Goal: Information Seeking & Learning: Learn about a topic

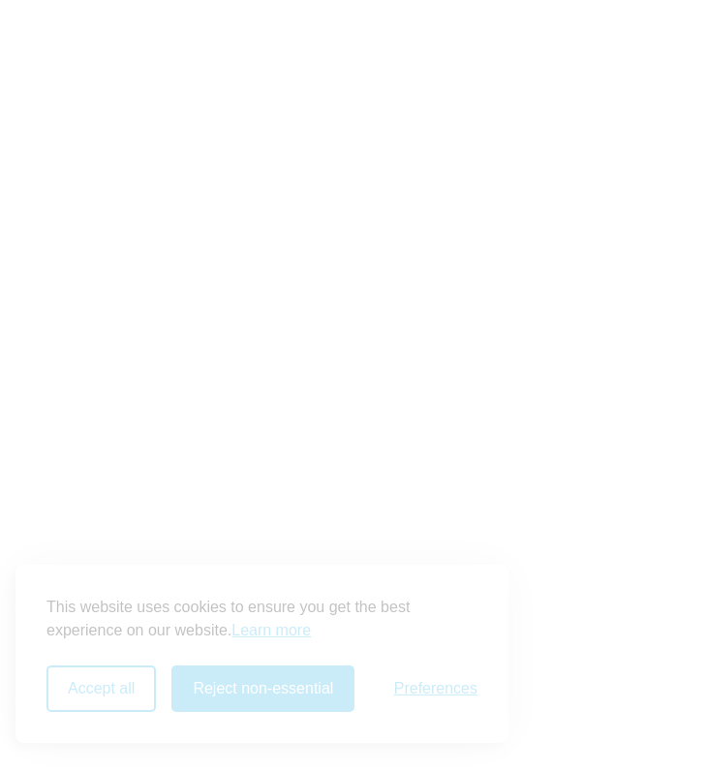
click at [127, 692] on button "Accept all" at bounding box center [100, 702] width 109 height 46
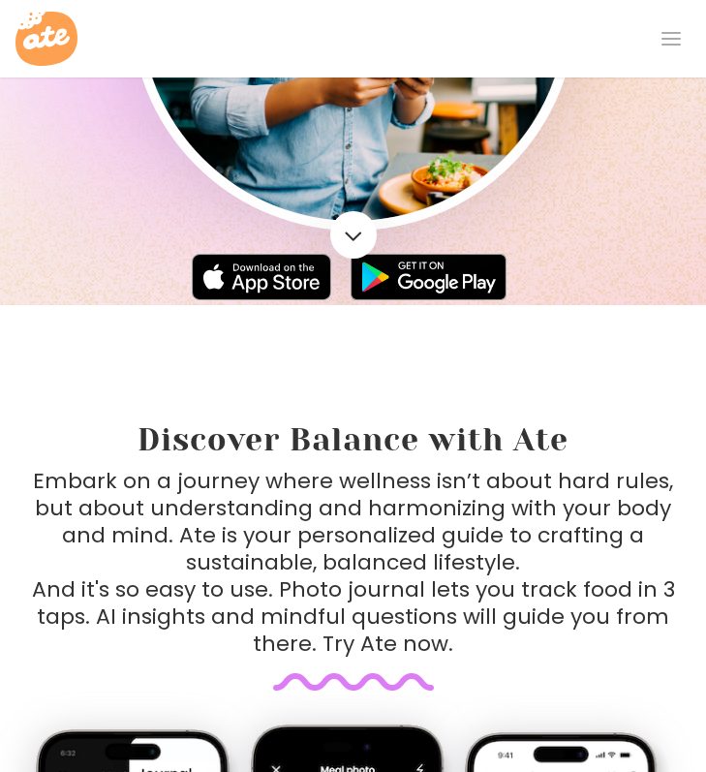
scroll to position [923, 0]
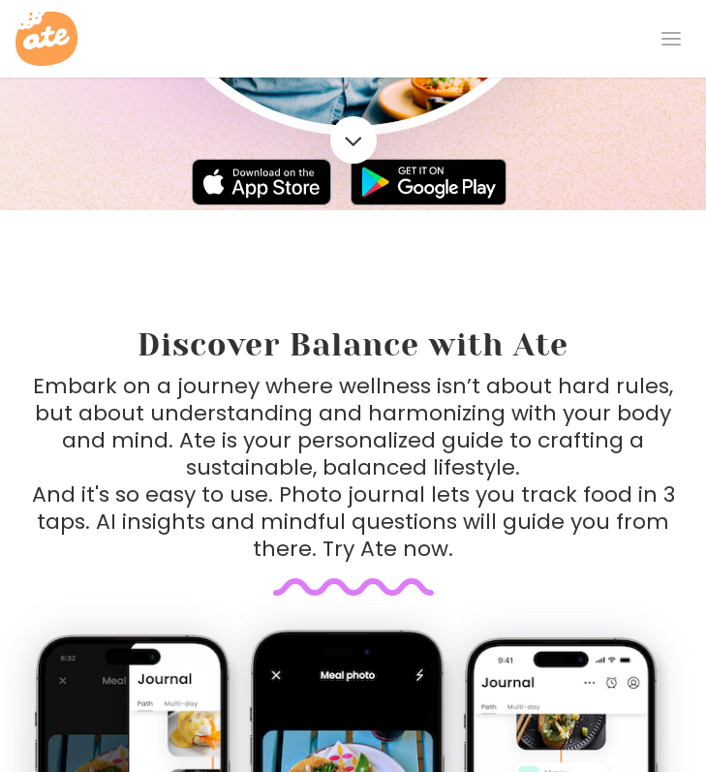
click at [383, 379] on p "Embark on a journey where wellness isn’t about hard rules, but about understand…" at bounding box center [353, 468] width 643 height 190
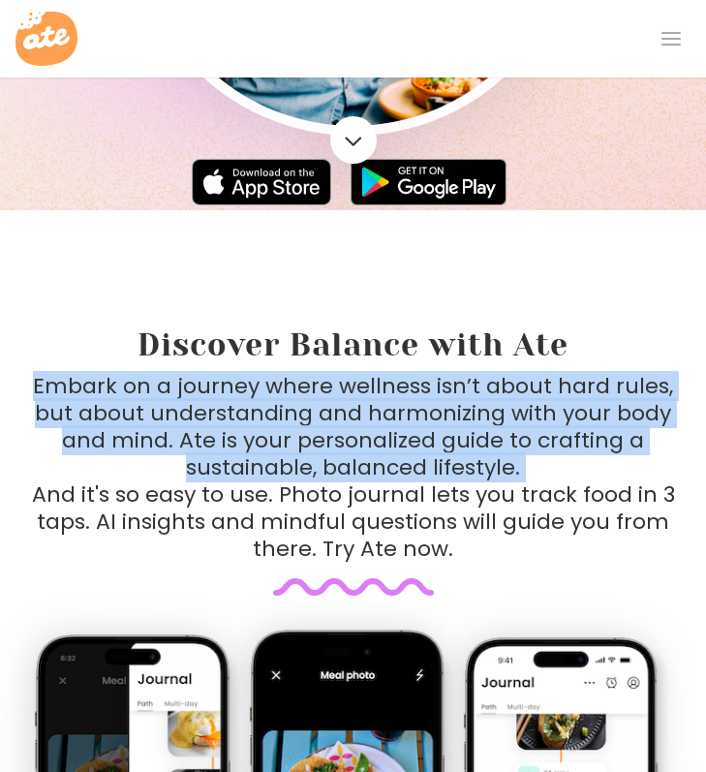
click at [383, 379] on p "Embark on a journey where wellness isn’t about hard rules, but about understand…" at bounding box center [353, 468] width 643 height 190
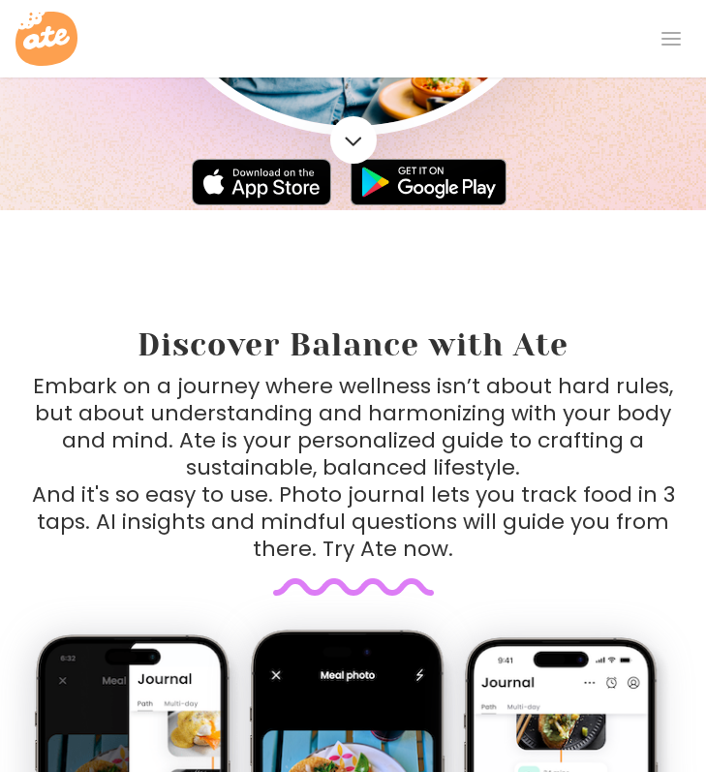
click at [381, 409] on p "Embark on a journey where wellness isn’t about hard rules, but about understand…" at bounding box center [353, 468] width 643 height 190
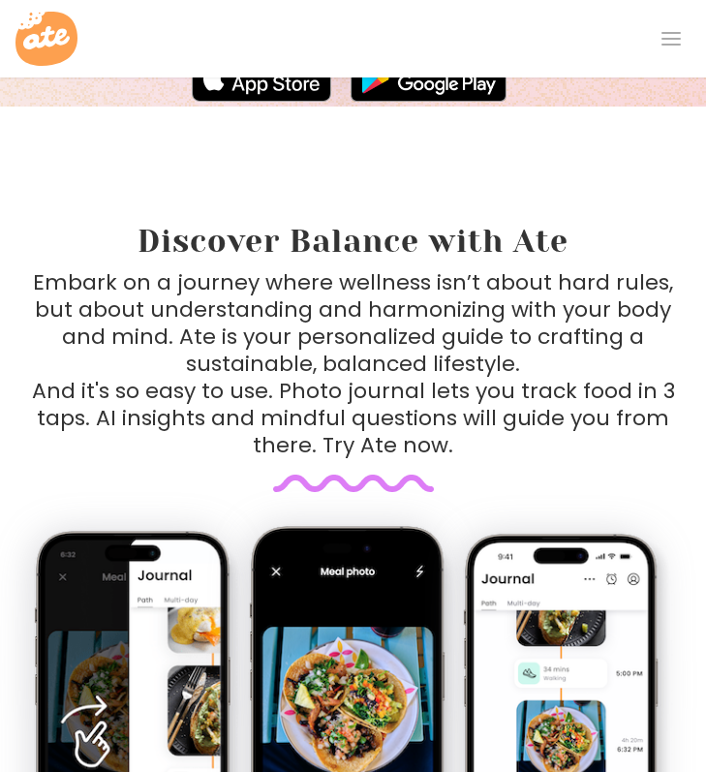
scroll to position [1072, 0]
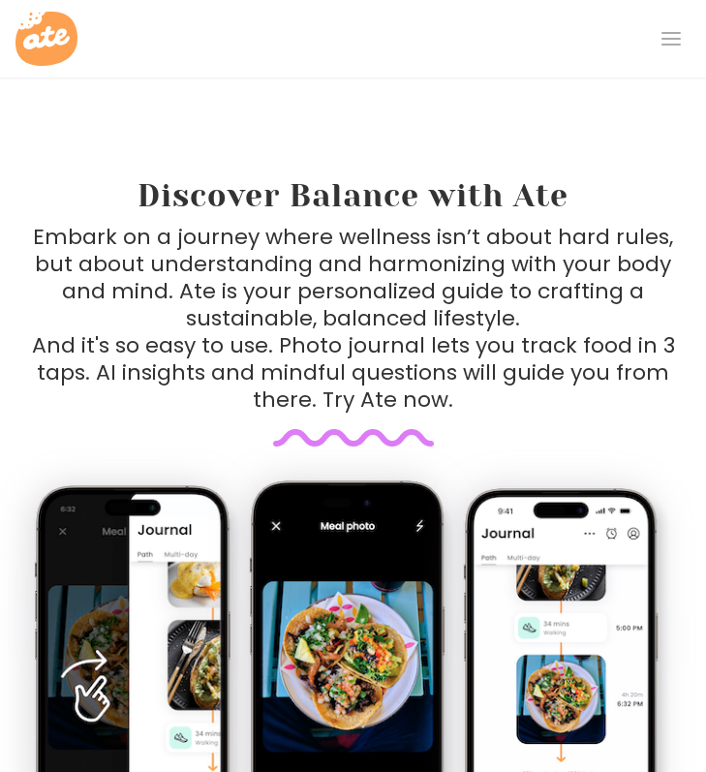
click at [366, 359] on p "Embark on a journey where wellness isn’t about hard rules, but about understand…" at bounding box center [353, 319] width 643 height 190
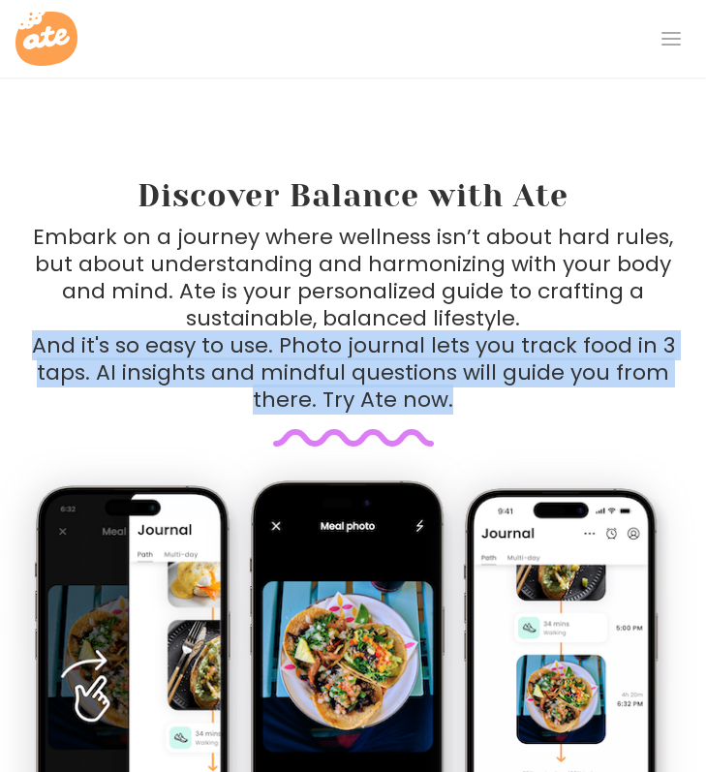
click at [366, 359] on p "Embark on a journey where wellness isn’t about hard rules, but about understand…" at bounding box center [353, 319] width 643 height 190
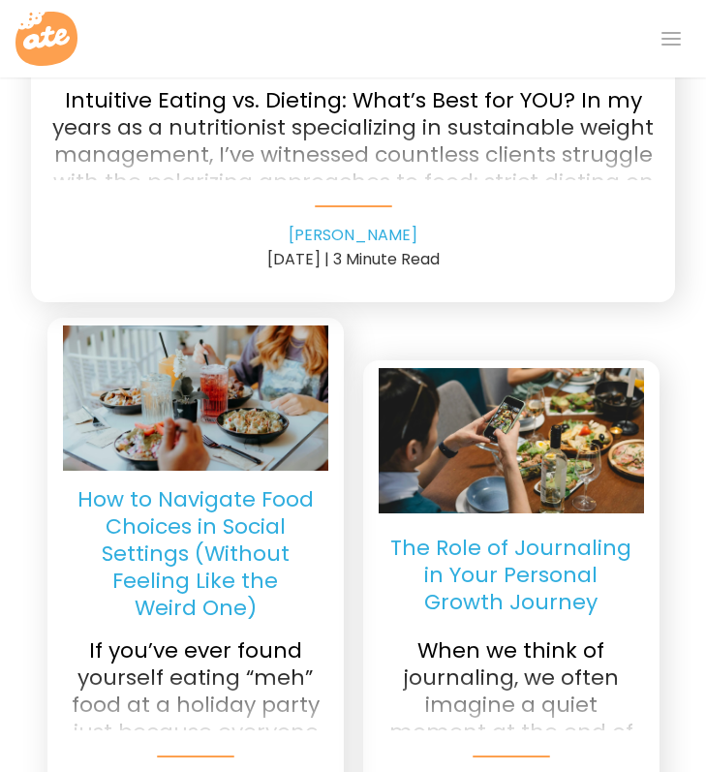
scroll to position [4602, 0]
